Goal: Transaction & Acquisition: Purchase product/service

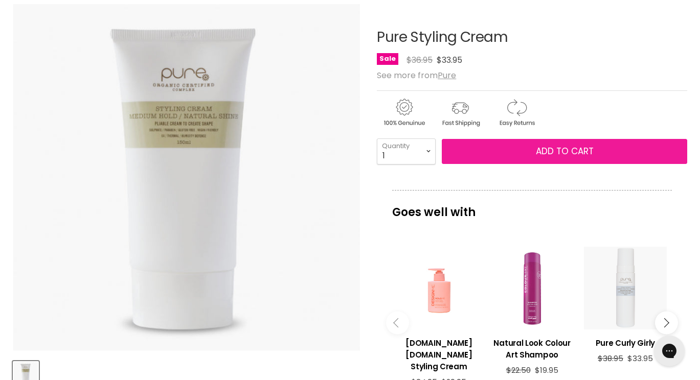
click at [554, 148] on span "Add to cart" at bounding box center [565, 151] width 58 height 12
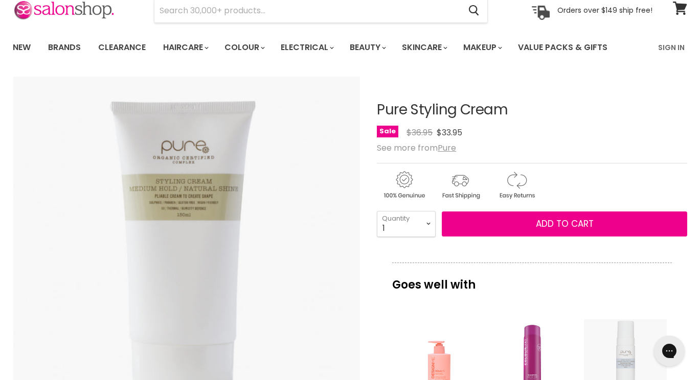
scroll to position [54, 0]
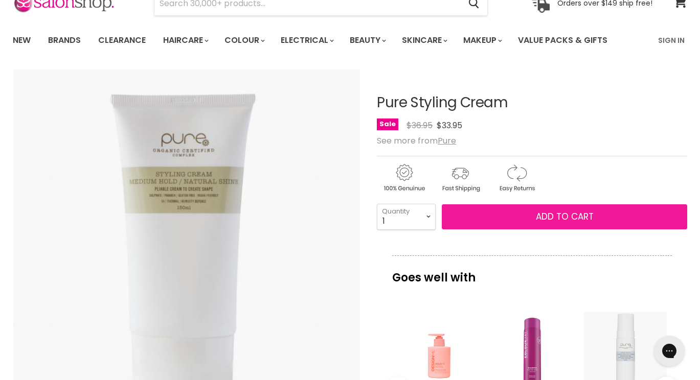
click at [551, 224] on button "Add to cart" at bounding box center [564, 217] width 245 height 26
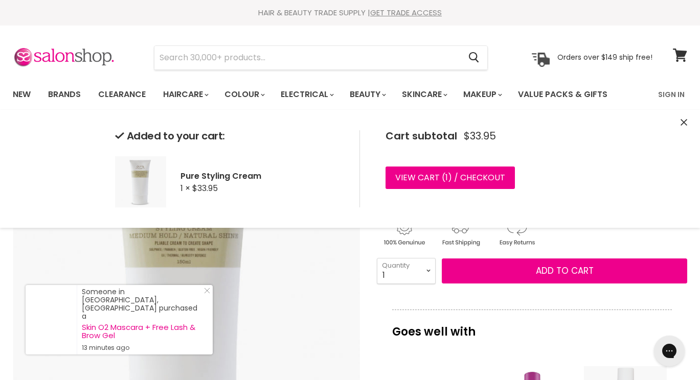
scroll to position [0, 0]
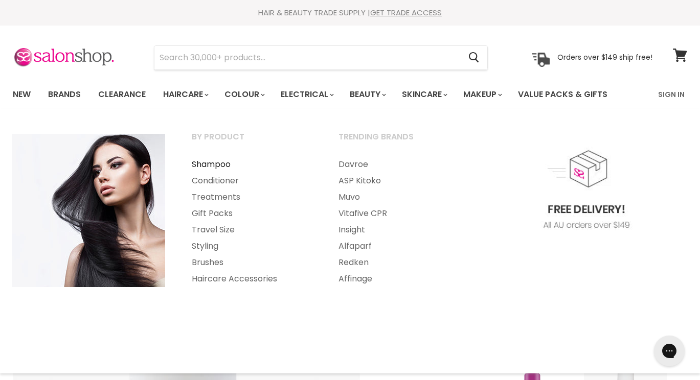
click at [223, 164] on link "Shampoo" at bounding box center [251, 164] width 145 height 16
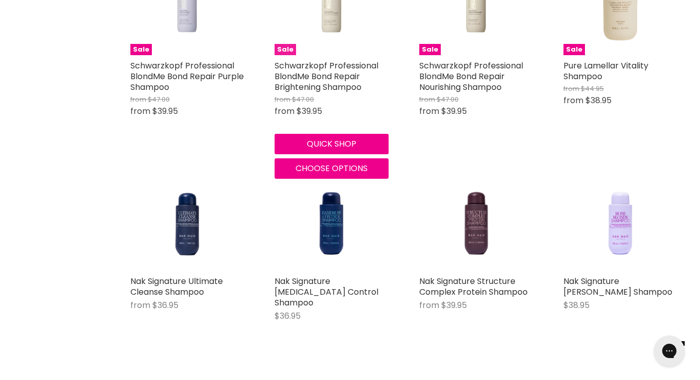
scroll to position [1869, 0]
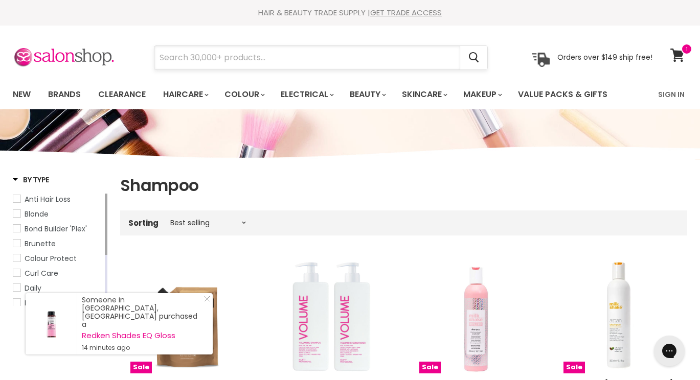
click at [308, 57] on input "Search" at bounding box center [307, 58] width 306 height 24
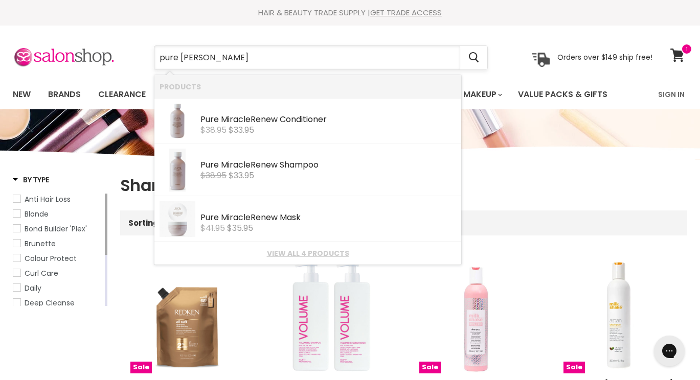
type input "pure miracle renew"
click at [293, 172] on div "$38.95 $33.95" at bounding box center [328, 175] width 256 height 9
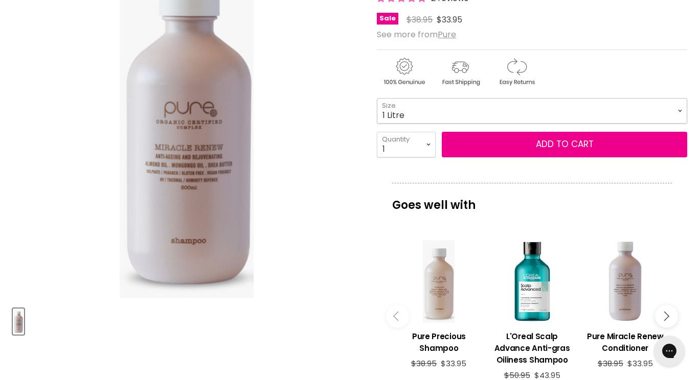
select select "1 Litre"
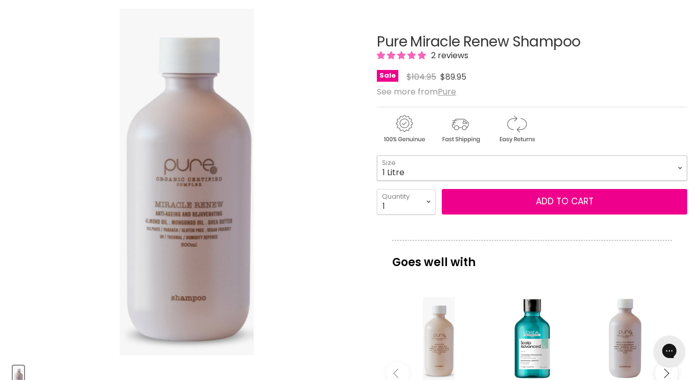
scroll to position [158, 0]
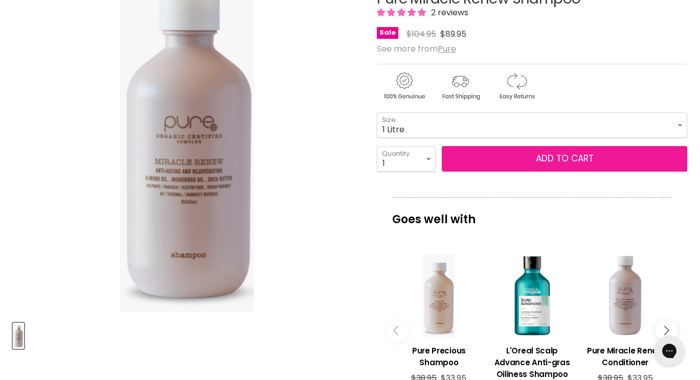
click at [536, 157] on button "Add to cart" at bounding box center [564, 159] width 245 height 26
click at [566, 157] on button "Add to cart" at bounding box center [564, 159] width 245 height 26
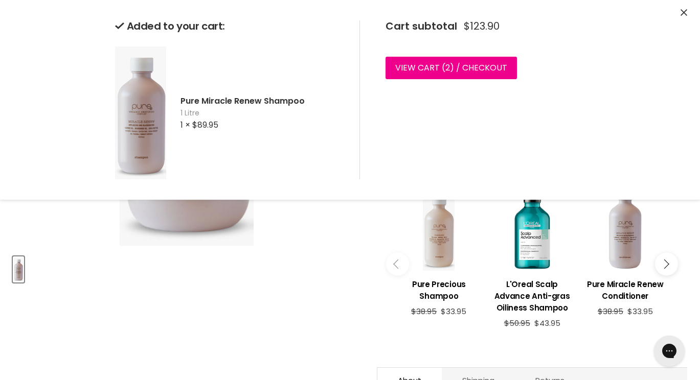
scroll to position [263, 0]
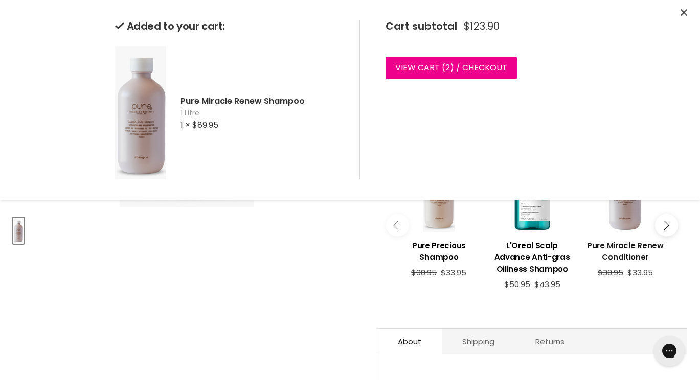
click at [628, 251] on h3 "Pure Miracle Renew Conditioner" at bounding box center [625, 252] width 83 height 24
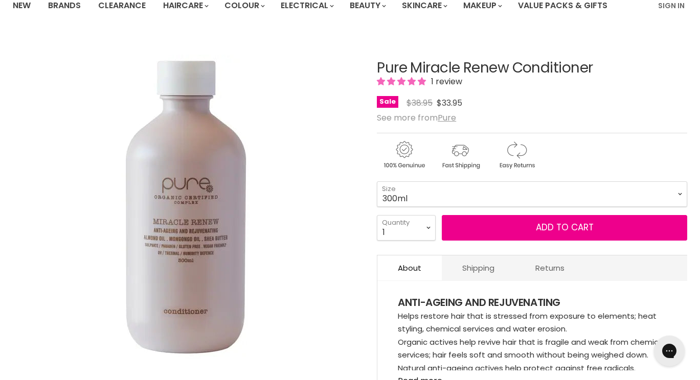
scroll to position [51, 0]
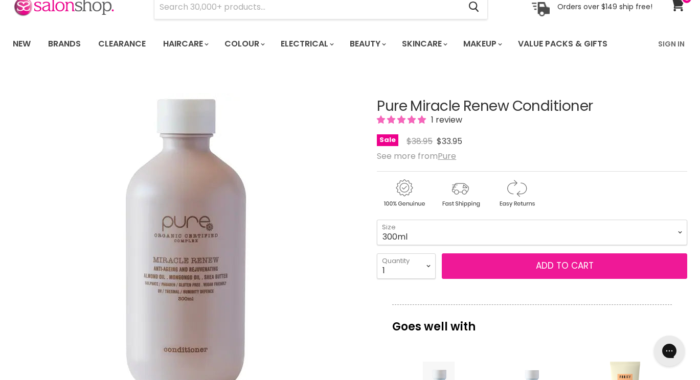
click at [550, 265] on span "Add to cart" at bounding box center [565, 266] width 58 height 12
click at [550, 266] on span "Add to cart" at bounding box center [565, 266] width 58 height 12
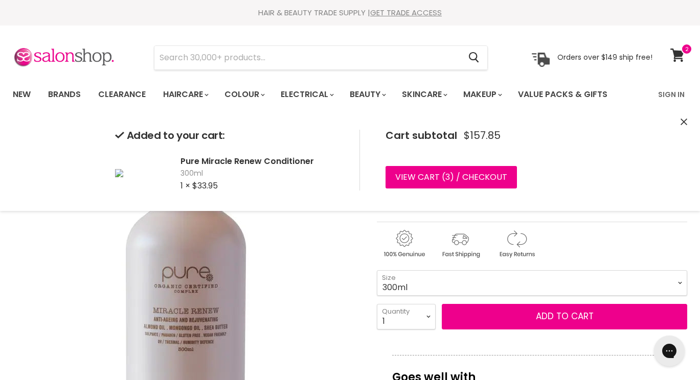
scroll to position [0, 0]
click at [453, 181] on link "View cart ( 3 ) / Checkout" at bounding box center [450, 177] width 131 height 22
